Goal: Navigation & Orientation: Find specific page/section

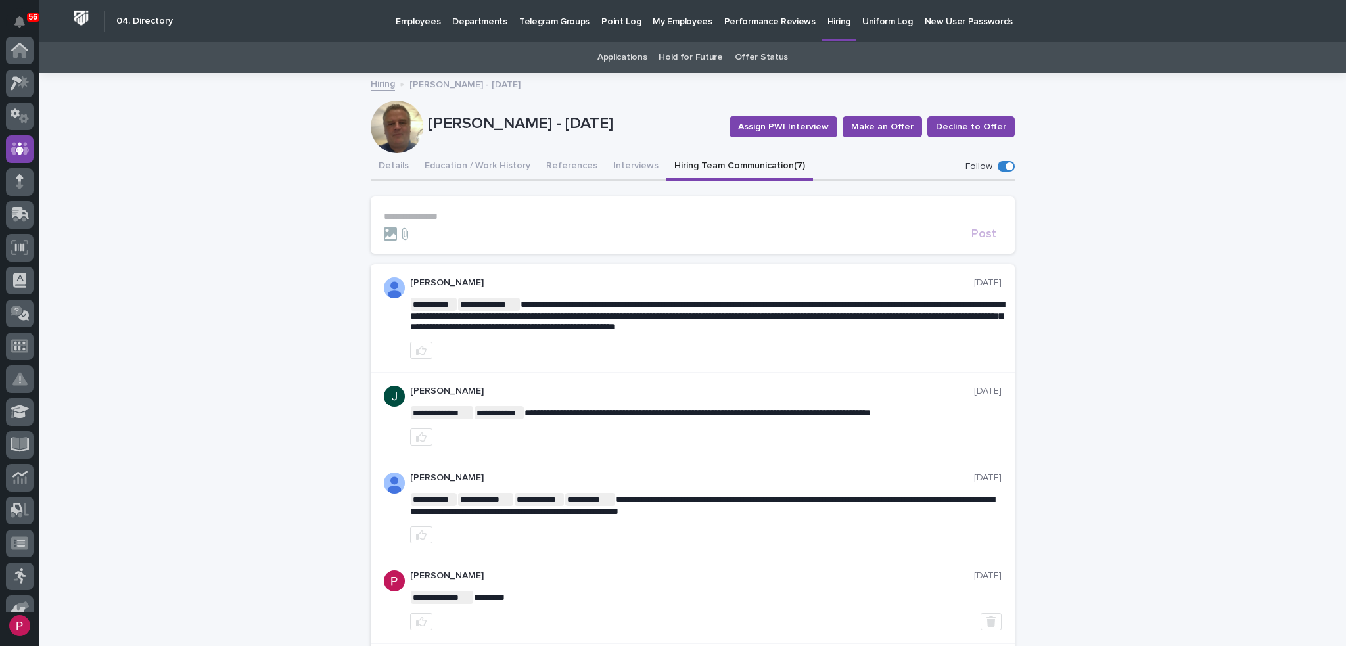
scroll to position [99, 0]
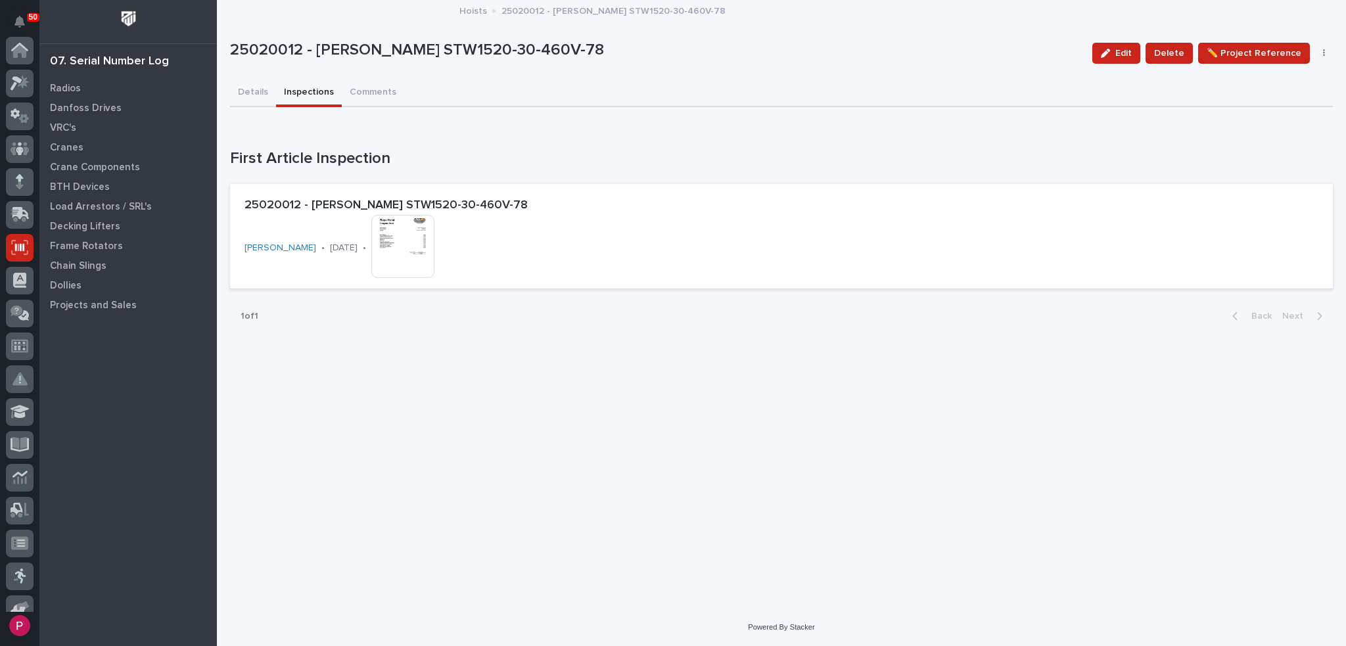
scroll to position [197, 0]
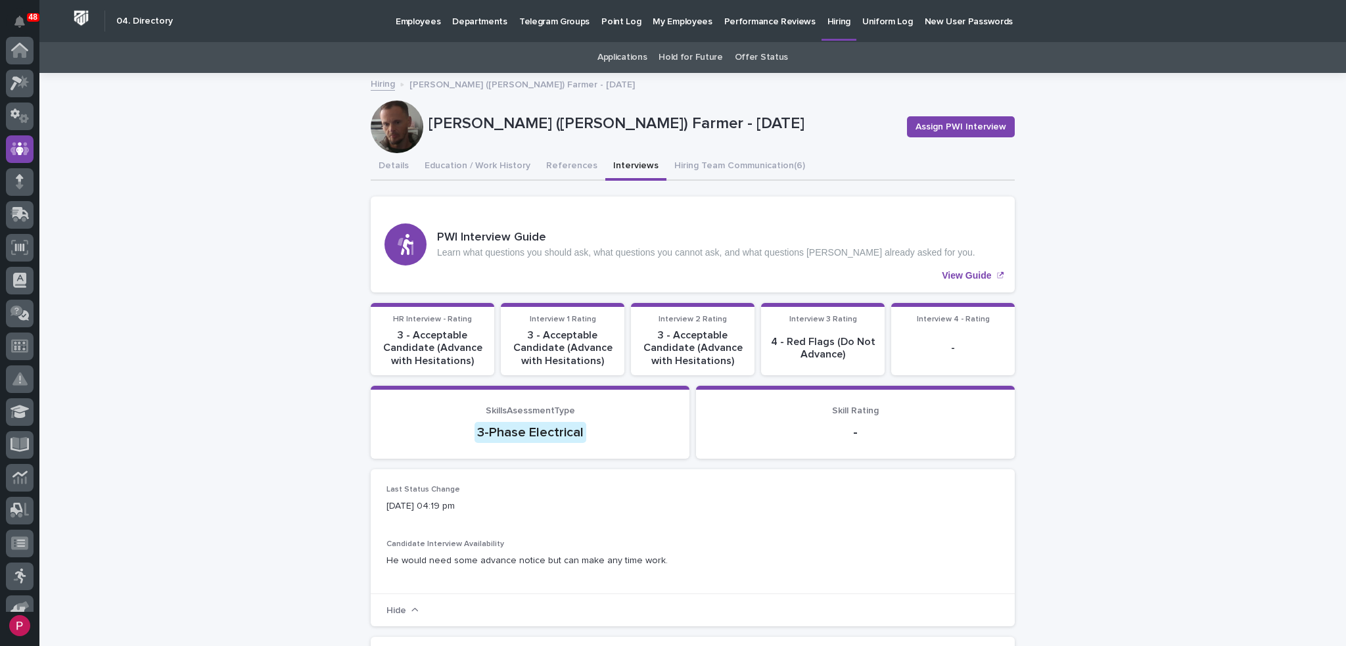
scroll to position [99, 0]
click at [594, 424] on p "3-Phase Electrical" at bounding box center [530, 432] width 287 height 21
click at [507, 431] on div "3-Phase Electrical" at bounding box center [531, 432] width 112 height 21
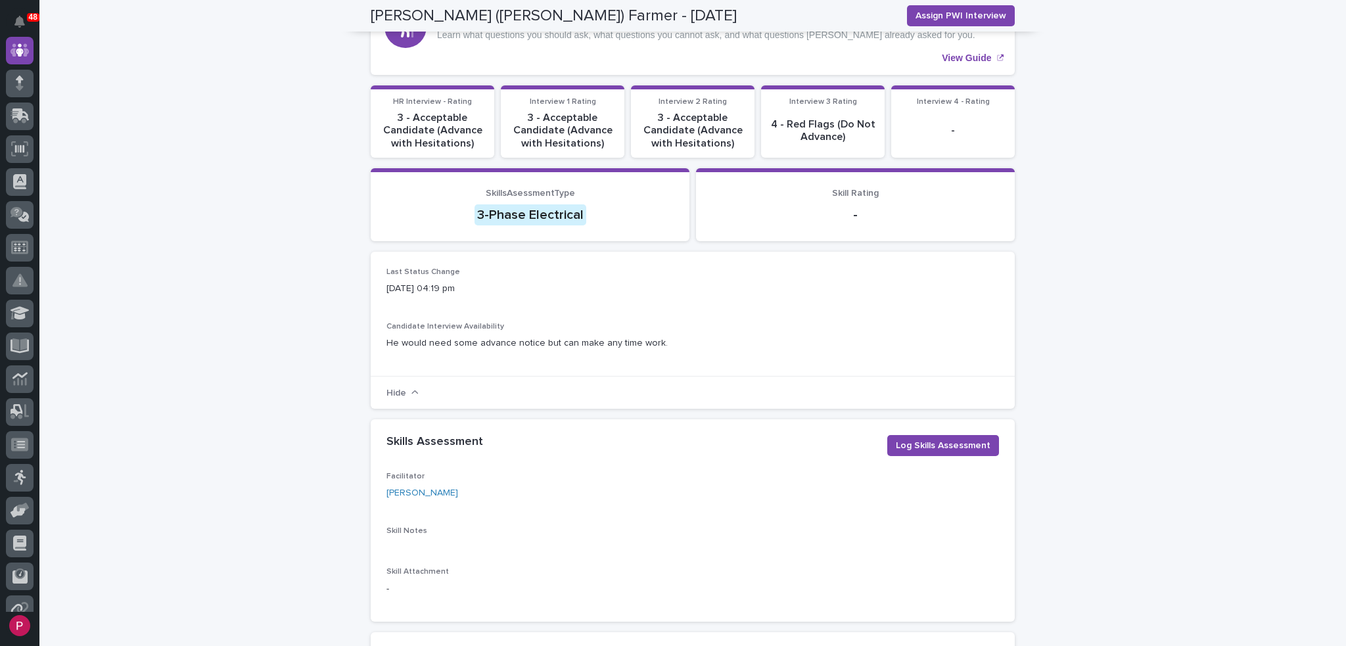
scroll to position [197, 0]
